Goal: Information Seeking & Learning: Learn about a topic

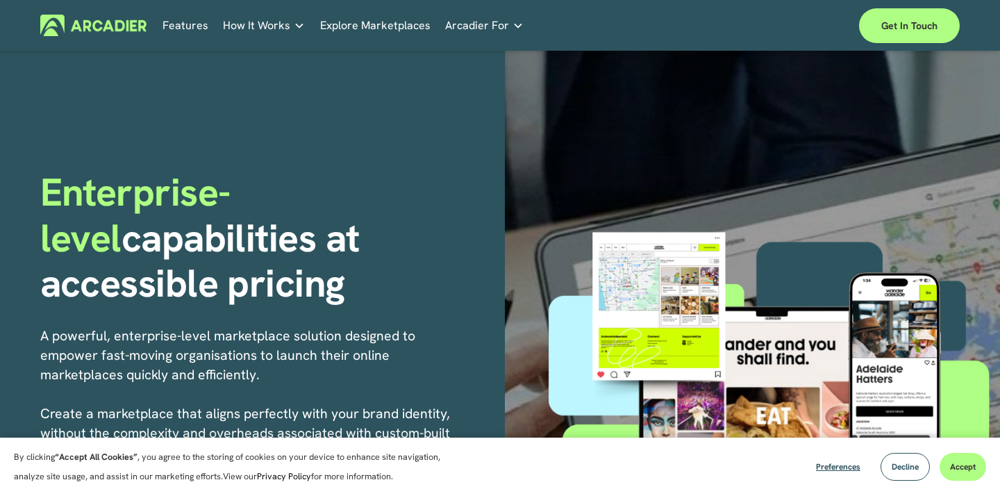
click at [190, 25] on link "Features" at bounding box center [185, 26] width 46 height 22
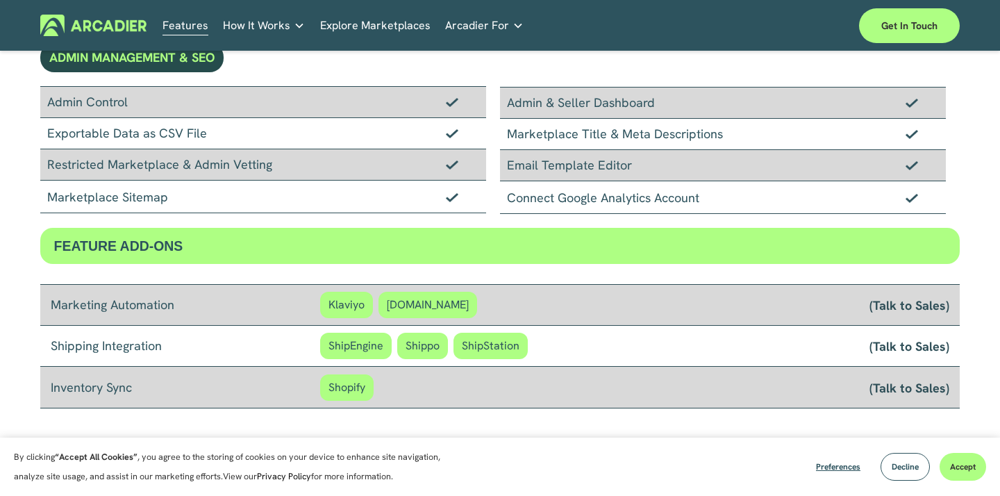
scroll to position [994, 0]
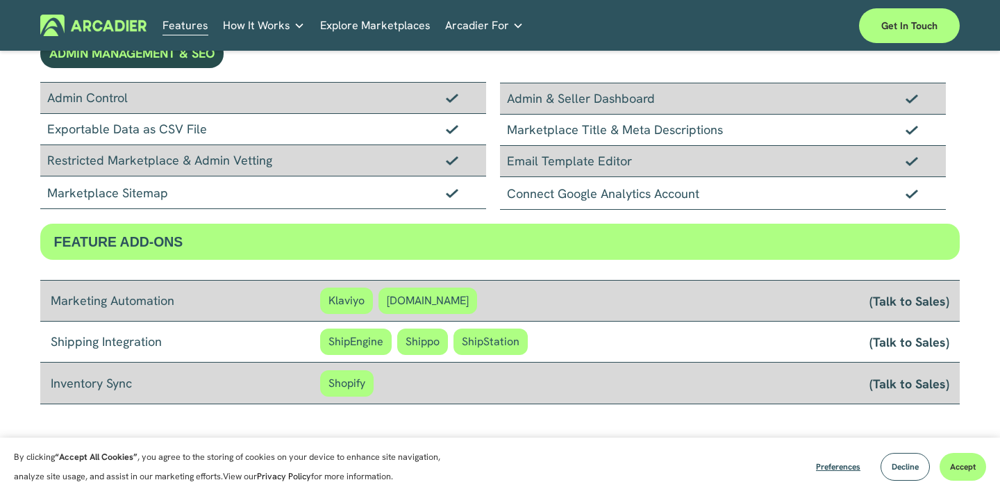
click at [343, 385] on span "Shopify" at bounding box center [346, 383] width 53 height 26
click at [342, 385] on span "Shopify" at bounding box center [346, 383] width 53 height 26
click at [464, 367] on div "Inventory Sync Shopify (Talk to Sales)" at bounding box center [500, 383] width 920 height 42
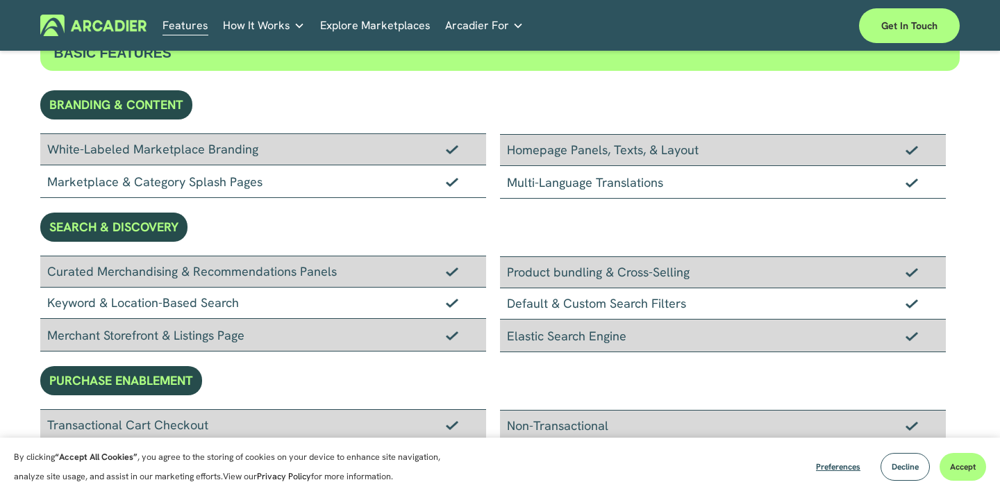
scroll to position [78, 0]
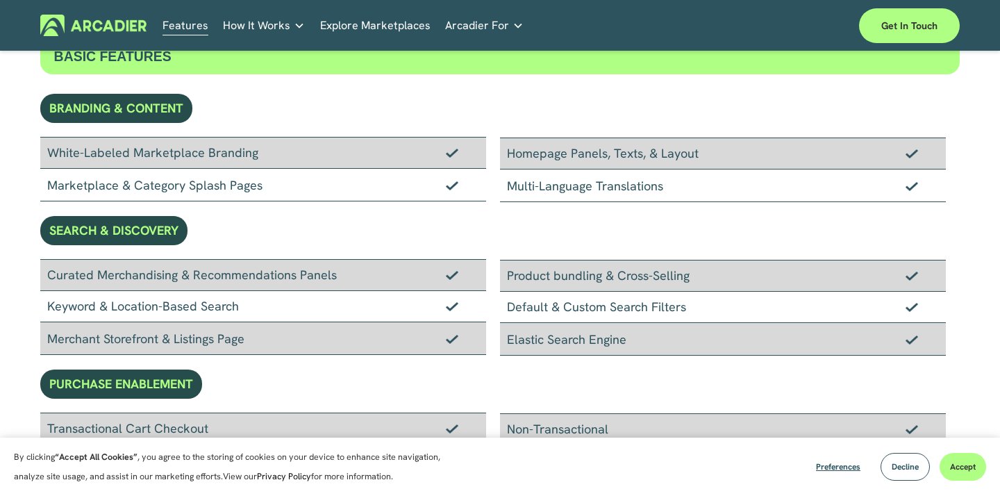
drag, startPoint x: 690, startPoint y: 311, endPoint x: 512, endPoint y: 310, distance: 178.4
click at [512, 310] on div "Default & Custom Search Filters" at bounding box center [723, 307] width 446 height 31
drag, startPoint x: 517, startPoint y: 159, endPoint x: 699, endPoint y: 160, distance: 182.6
click at [692, 160] on div "Homepage Panels, Texts, & Layout" at bounding box center [723, 153] width 446 height 32
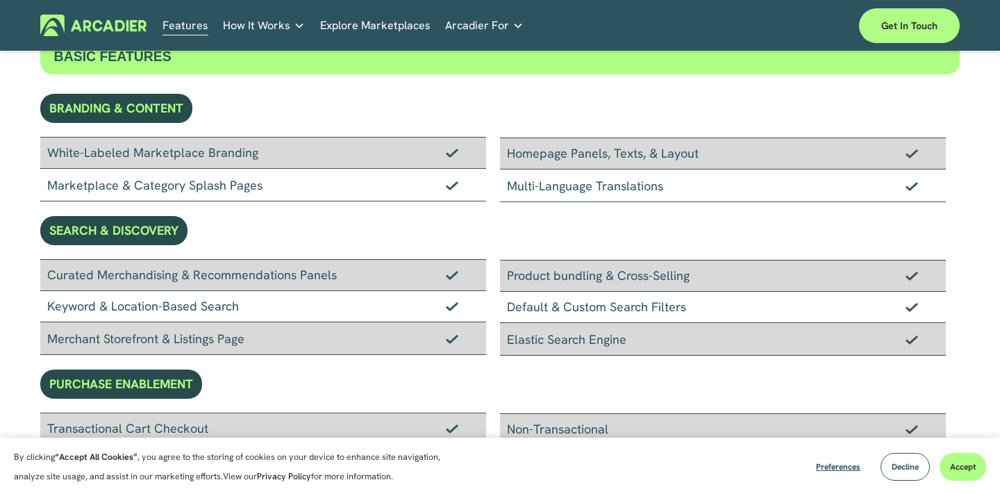
click at [702, 158] on div "Homepage Panels, Texts, & Layout" at bounding box center [723, 153] width 446 height 32
drag, startPoint x: 515, startPoint y: 190, endPoint x: 718, endPoint y: 192, distance: 202.8
click at [717, 192] on div "Multi-Language Translations" at bounding box center [723, 185] width 446 height 33
drag, startPoint x: 53, startPoint y: 195, endPoint x: 80, endPoint y: 197, distance: 26.5
click at [80, 197] on div "Marketplace & Category Splash Pages" at bounding box center [263, 185] width 446 height 33
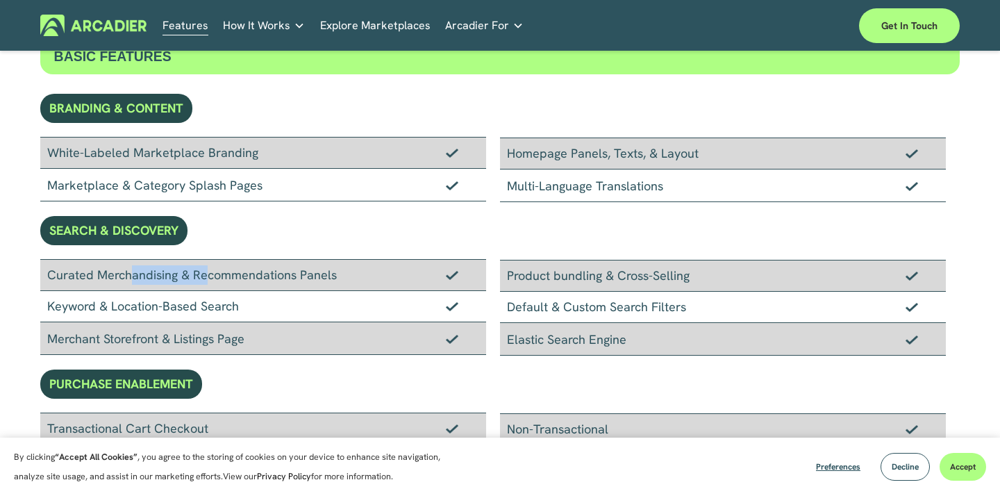
drag, startPoint x: 92, startPoint y: 274, endPoint x: 172, endPoint y: 274, distance: 79.8
click at [172, 274] on div "Curated Merchandising & Recommendations Panels" at bounding box center [263, 275] width 446 height 32
drag, startPoint x: 69, startPoint y: 312, endPoint x: 219, endPoint y: 309, distance: 150.7
click at [219, 310] on div "Keyword & Location-Based Search" at bounding box center [263, 306] width 446 height 31
drag, startPoint x: 246, startPoint y: 304, endPoint x: 111, endPoint y: 299, distance: 134.8
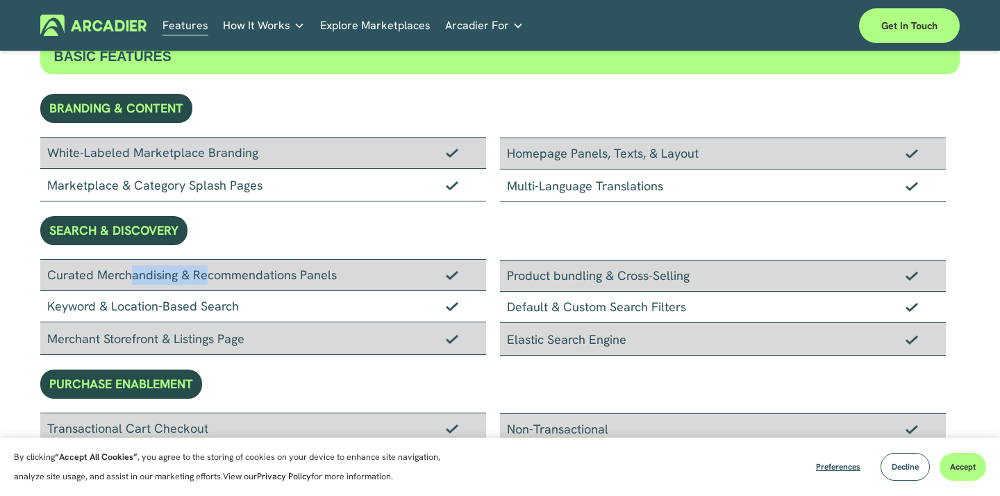
click at [110, 299] on div "Keyword & Location-Based Search" at bounding box center [263, 306] width 446 height 31
drag, startPoint x: 513, startPoint y: 283, endPoint x: 531, endPoint y: 283, distance: 18.1
click at [521, 283] on div "Product bundling & Cross-Selling" at bounding box center [723, 276] width 446 height 32
drag, startPoint x: 576, startPoint y: 311, endPoint x: 713, endPoint y: 302, distance: 137.1
click at [713, 302] on div "Default & Custom Search Filters" at bounding box center [723, 307] width 446 height 31
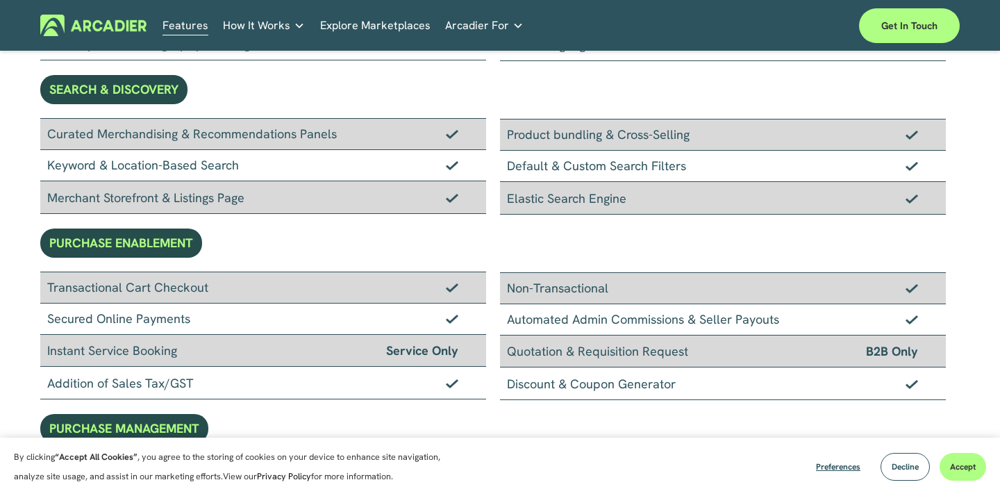
scroll to position [305, 0]
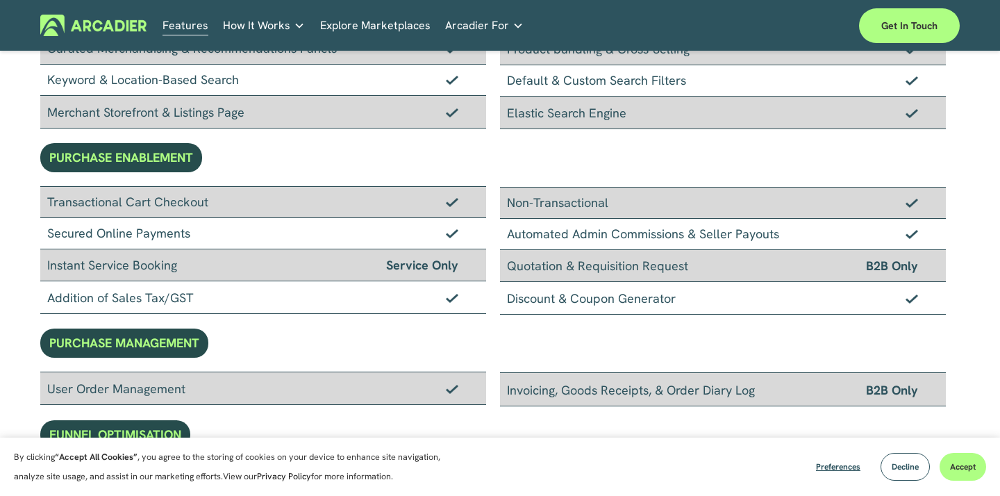
drag, startPoint x: 67, startPoint y: 199, endPoint x: 281, endPoint y: 201, distance: 213.9
click at [281, 201] on div "Transactional Cart Checkout" at bounding box center [263, 202] width 446 height 32
drag, startPoint x: 50, startPoint y: 232, endPoint x: 178, endPoint y: 224, distance: 128.0
click at [178, 224] on div "Secured Online Payments" at bounding box center [263, 233] width 446 height 31
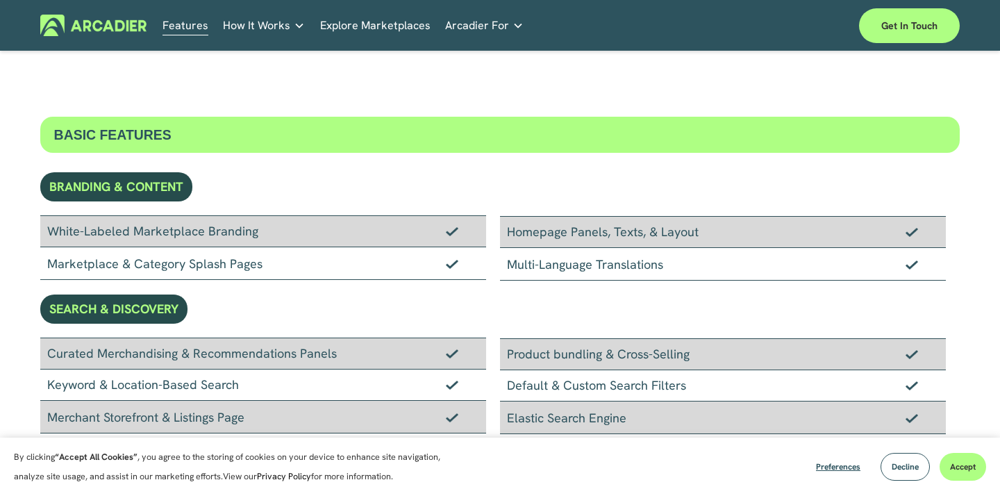
scroll to position [0, 0]
click at [106, 6] on div "Skip to Content Features How It Works" at bounding box center [500, 25] width 1000 height 51
click at [109, 18] on img at bounding box center [93, 26] width 106 height 22
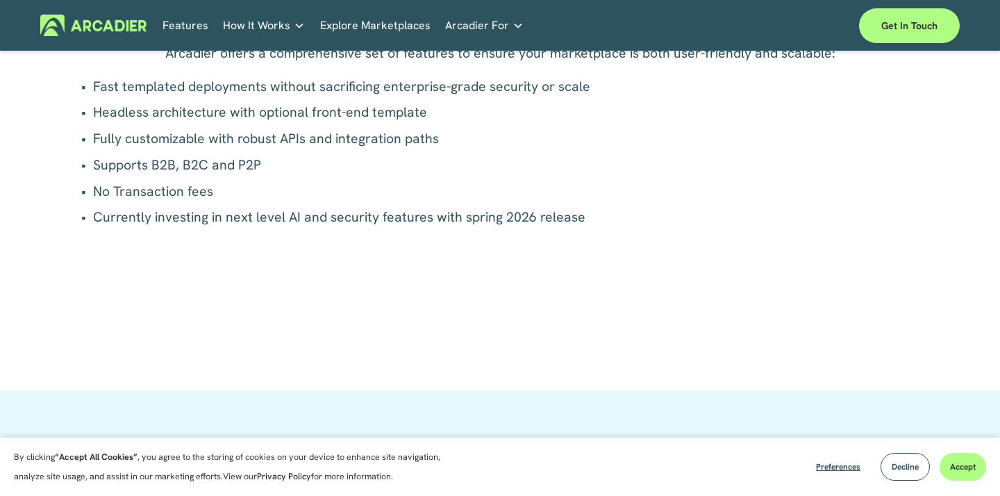
scroll to position [1064, 0]
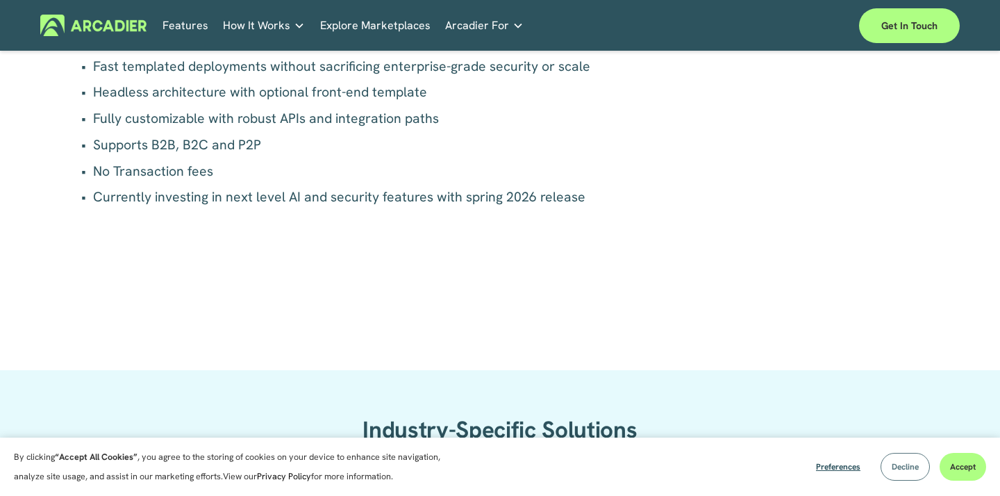
click at [916, 467] on span "Decline" at bounding box center [904, 466] width 27 height 11
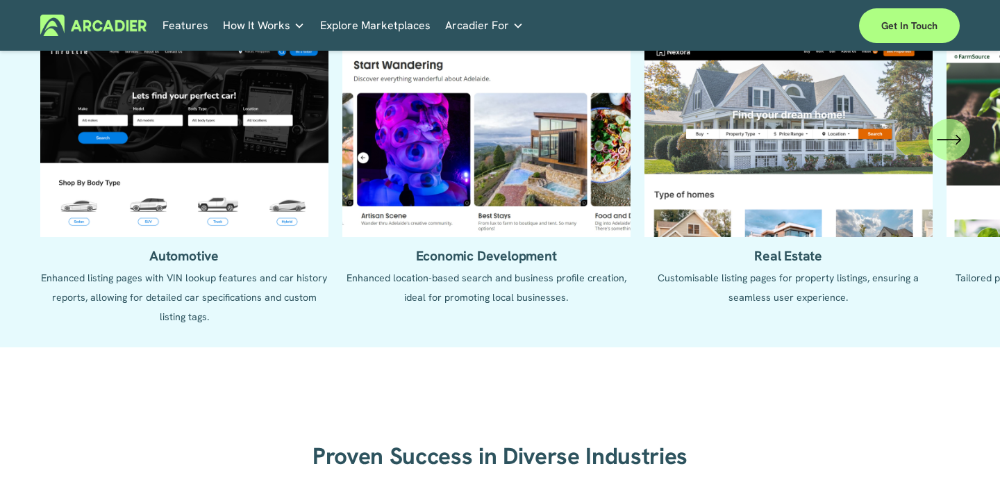
scroll to position [1437, 0]
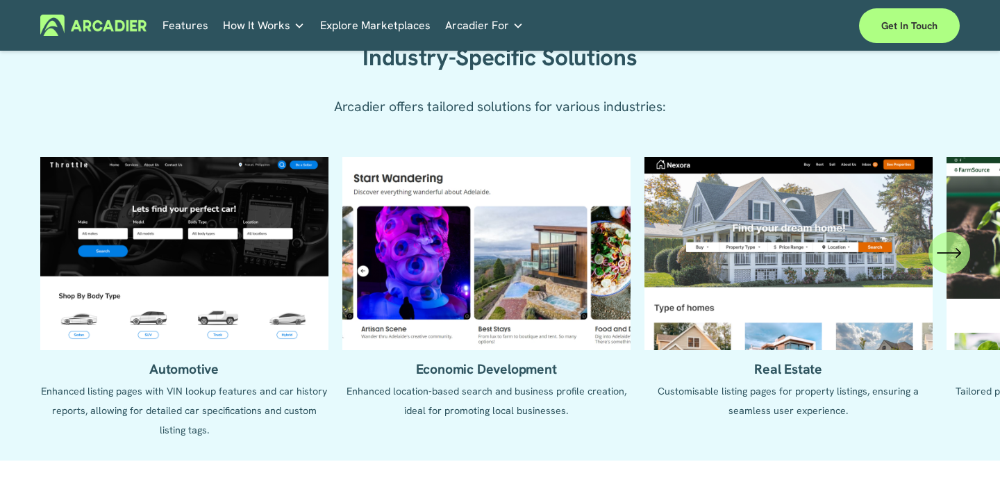
click at [773, 278] on ul "Automotive Enhanced listing pages with VIN lookup features and car history repo…" at bounding box center [500, 298] width 920 height 283
click at [887, 28] on link "Get in touch" at bounding box center [909, 25] width 101 height 35
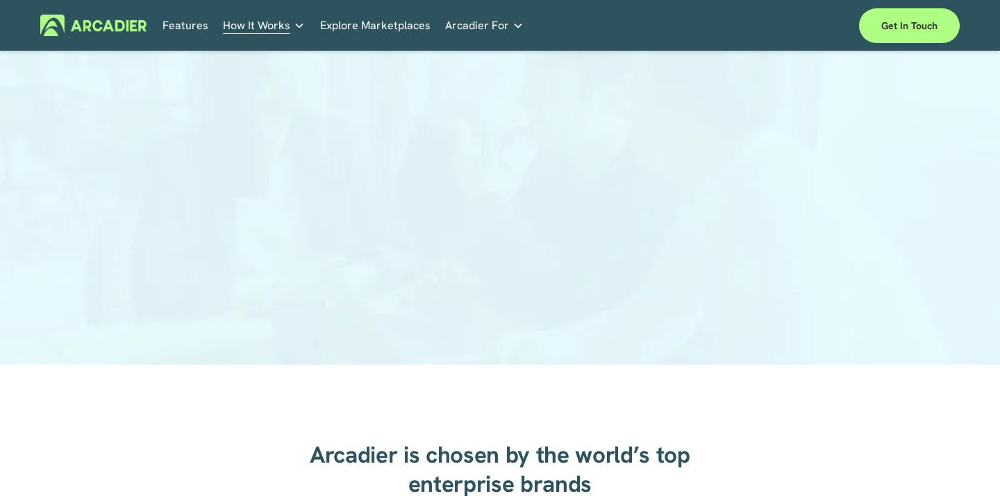
scroll to position [237, 0]
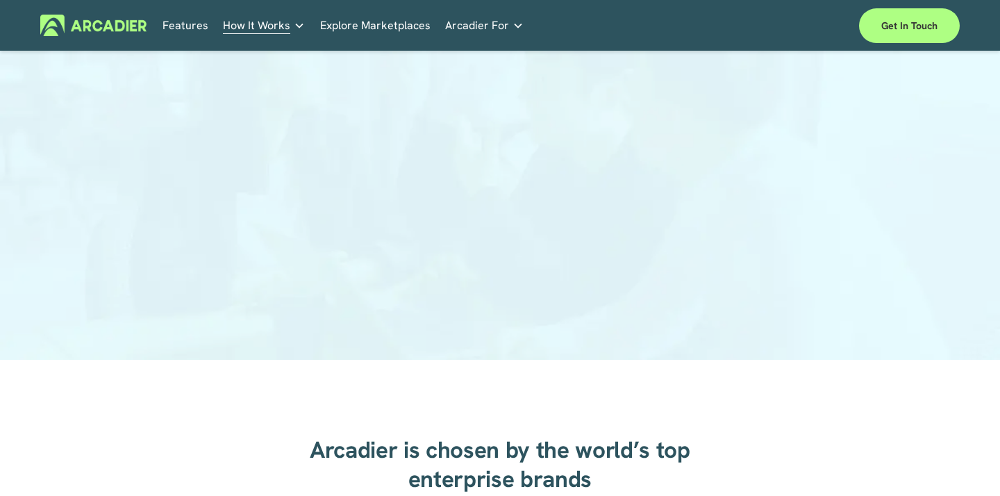
click at [369, 31] on link "Explore Marketplaces" at bounding box center [375, 26] width 110 height 22
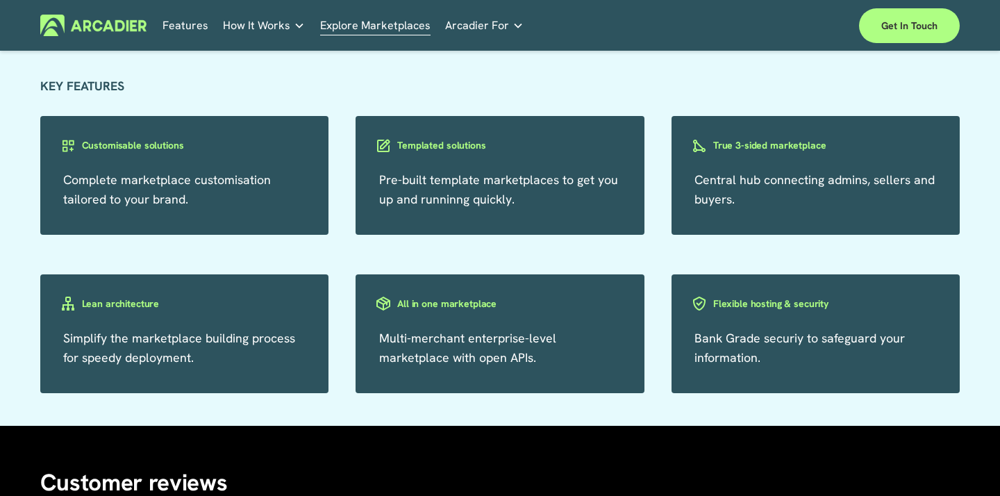
scroll to position [2288, 0]
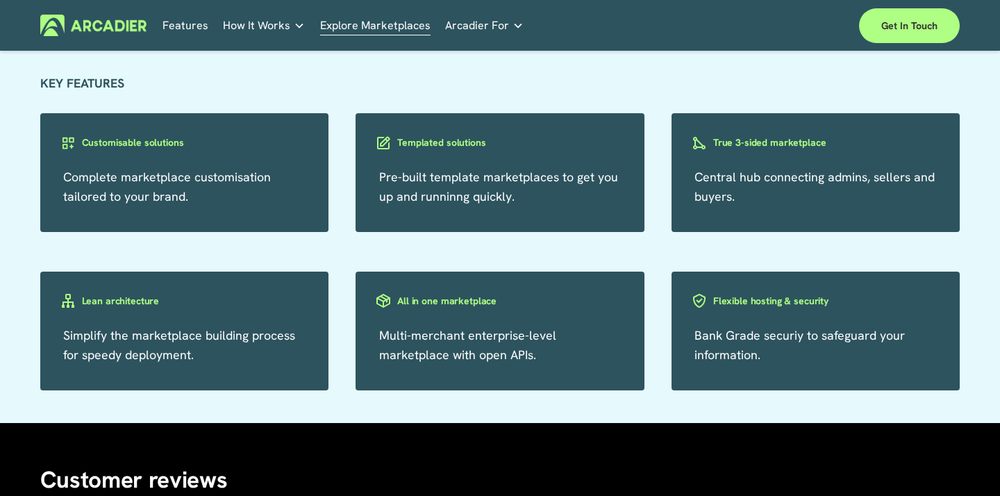
click at [461, 143] on h3 "Templated solutions" at bounding box center [441, 142] width 88 height 13
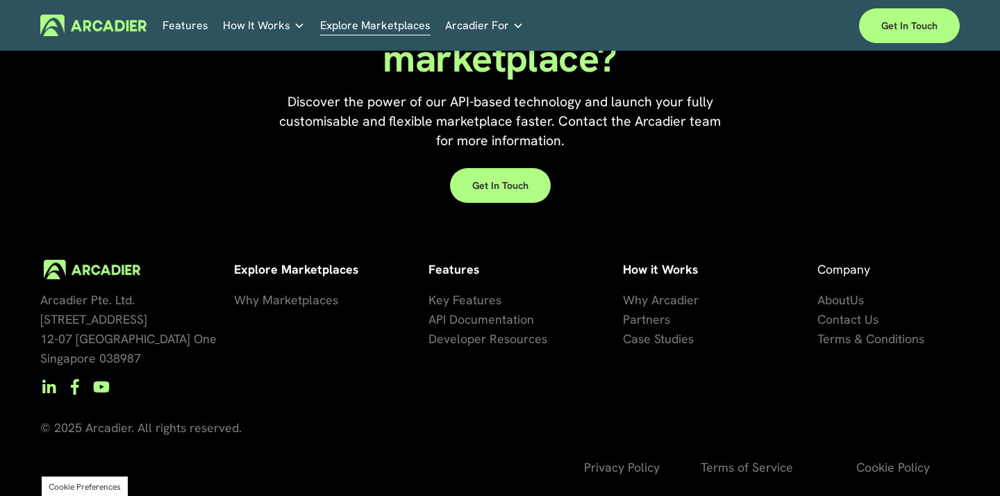
scroll to position [3056, 0]
click at [506, 316] on span "API Documentation" at bounding box center [481, 320] width 106 height 16
click at [528, 342] on span "Developer Resources" at bounding box center [487, 339] width 119 height 16
click at [649, 337] on span "se Studies" at bounding box center [666, 339] width 56 height 16
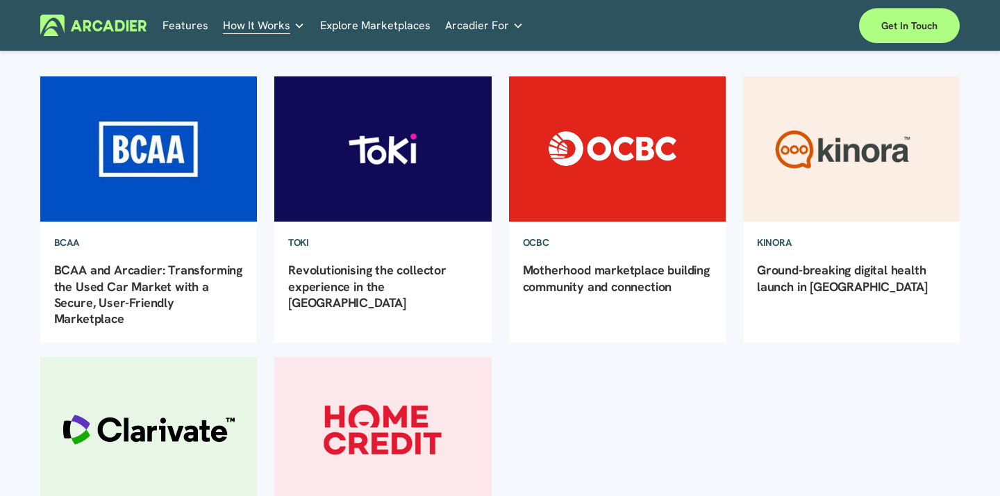
scroll to position [140, 0]
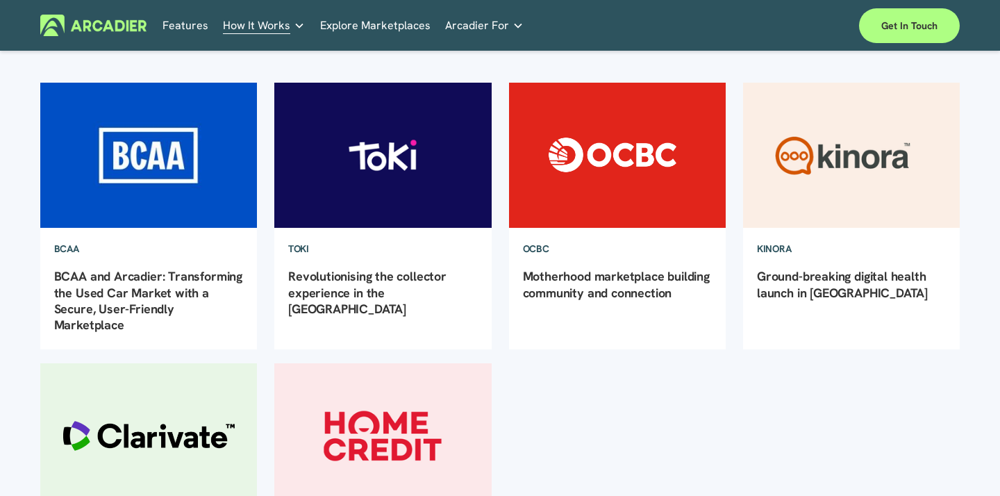
click at [628, 141] on img at bounding box center [617, 155] width 219 height 146
